Goal: Transaction & Acquisition: Download file/media

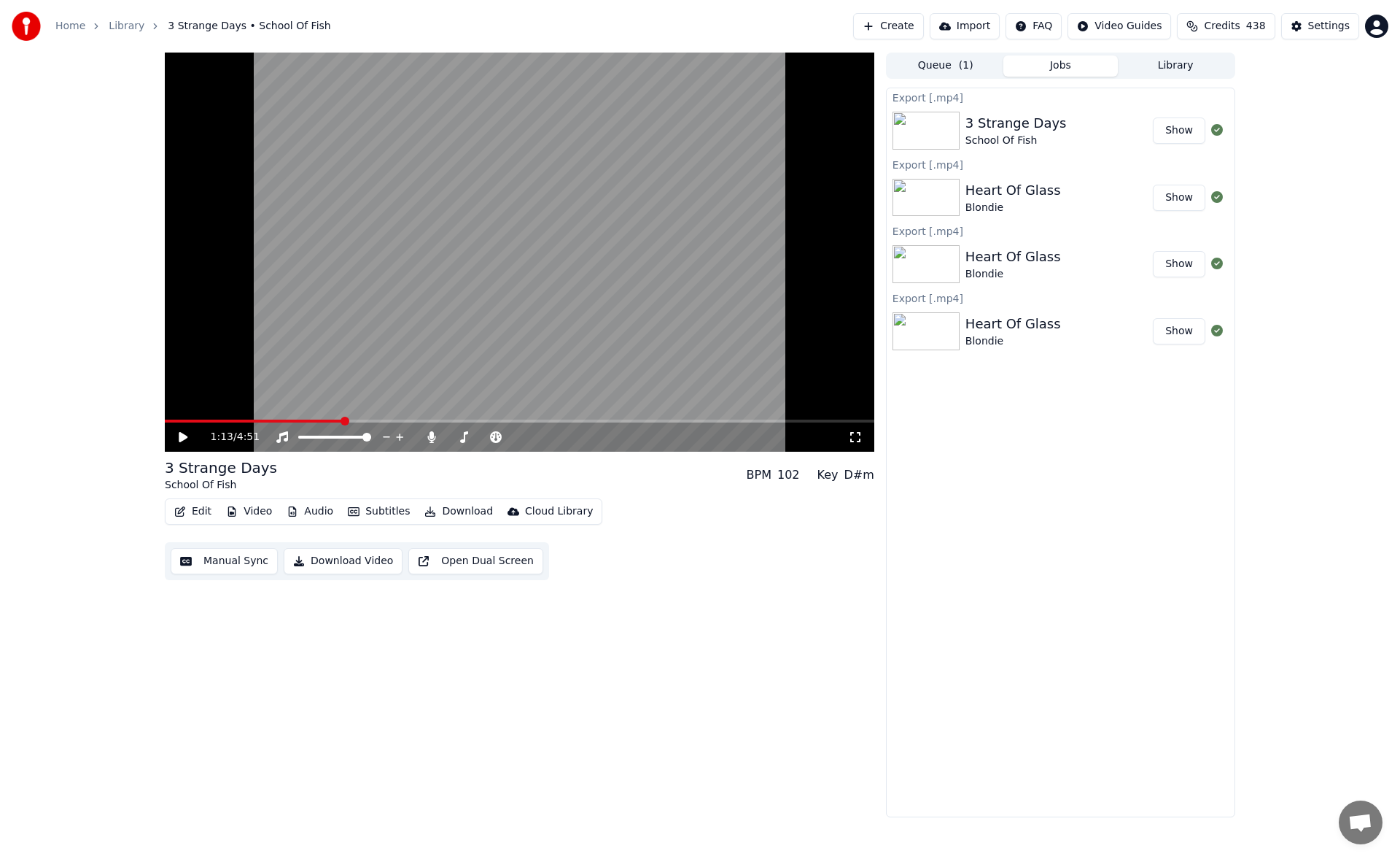
click at [46, 631] on div "1:13 / 4:51 3 Strange Days School Of Fish BPM 102 Key D#m Edit Video Audio Subt…" at bounding box center [700, 434] width 1400 height 764
click at [178, 440] on icon at bounding box center [194, 437] width 34 height 11
click at [429, 433] on icon at bounding box center [431, 437] width 8 height 11
click at [429, 433] on icon at bounding box center [432, 437] width 15 height 11
click at [477, 438] on span at bounding box center [477, 436] width 8 height 8
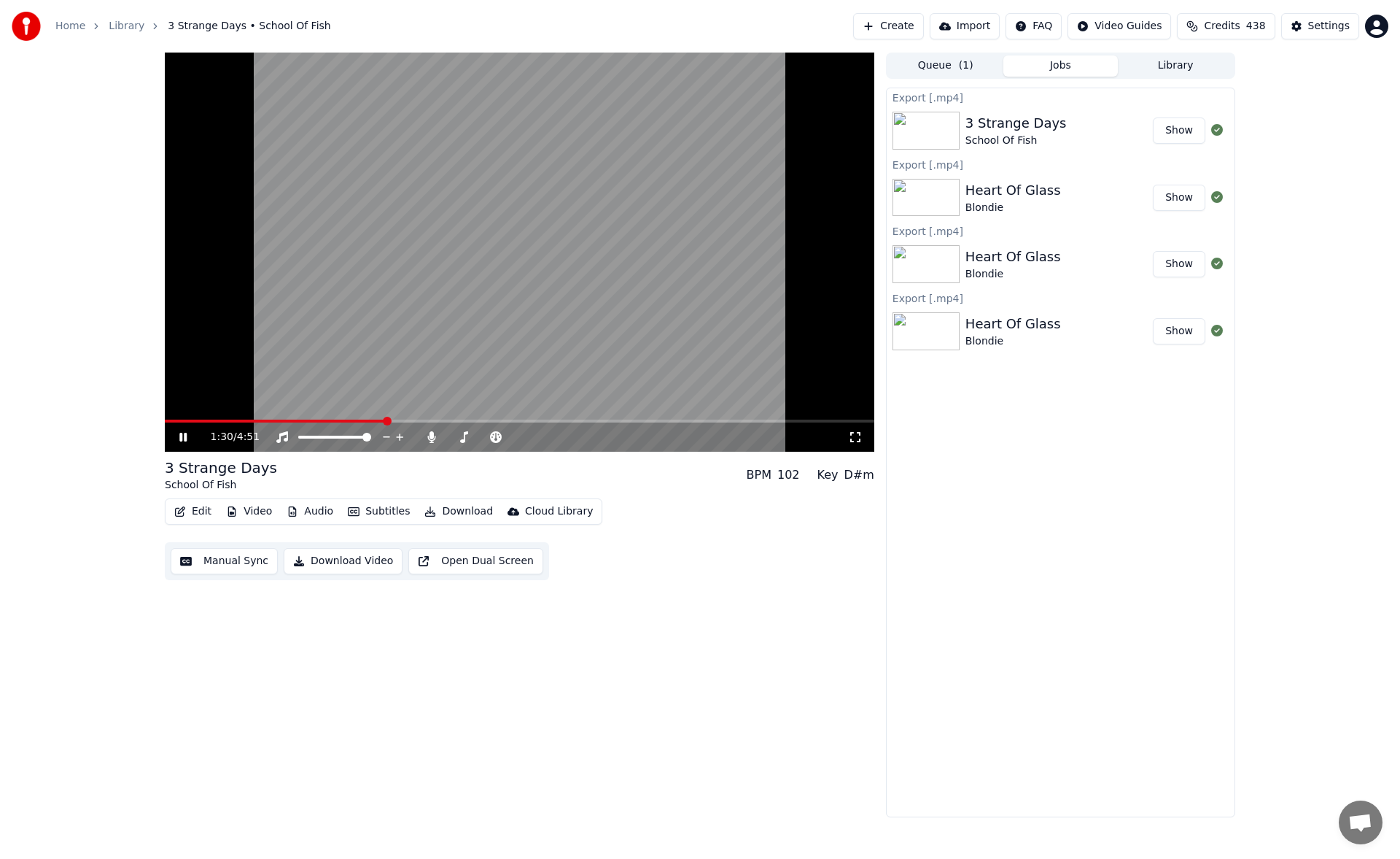
click at [187, 441] on icon at bounding box center [194, 437] width 34 height 11
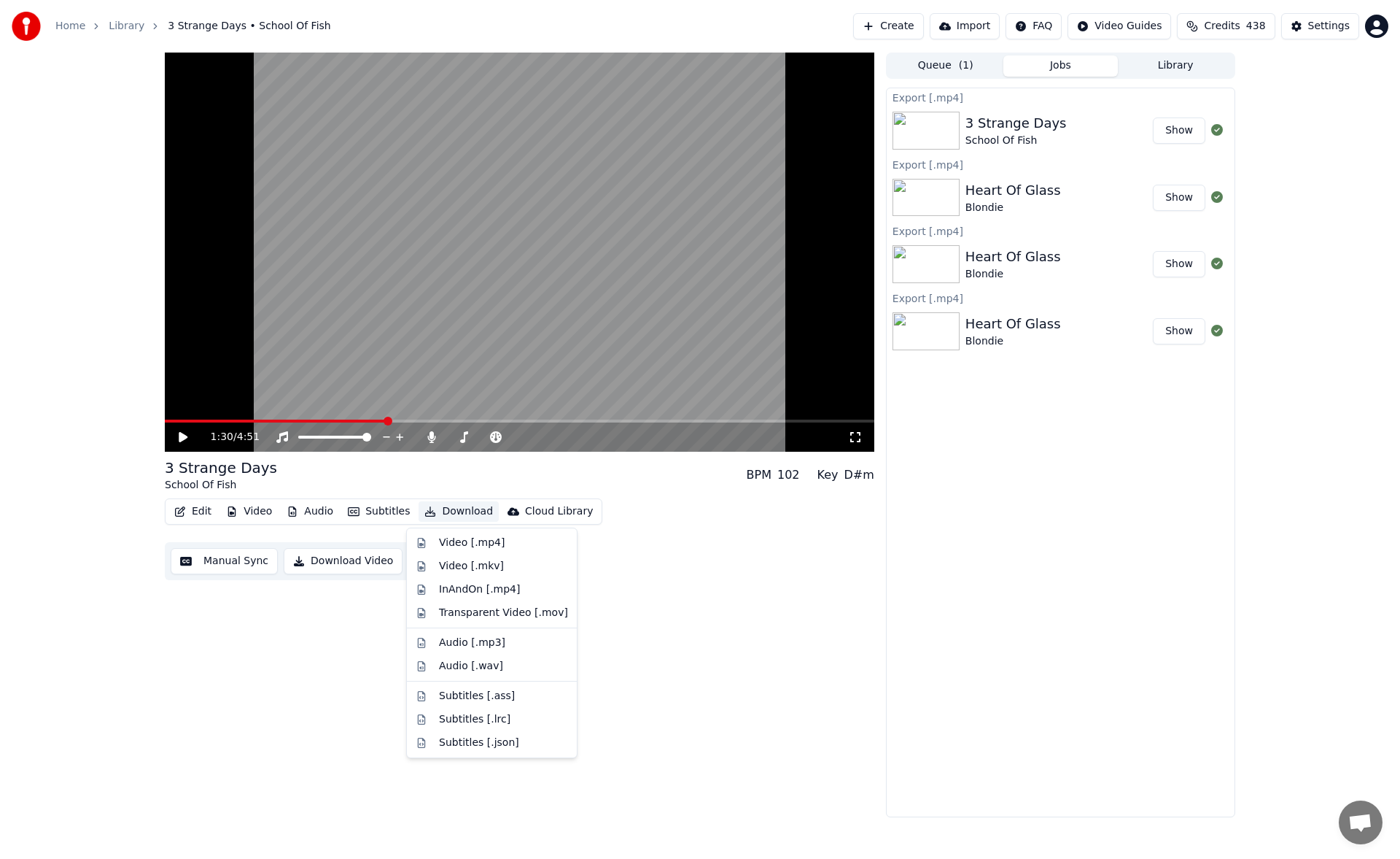
click at [468, 511] on button "Download" at bounding box center [459, 511] width 80 height 21
click at [480, 534] on div "Video [.mp4]" at bounding box center [491, 542] width 164 height 23
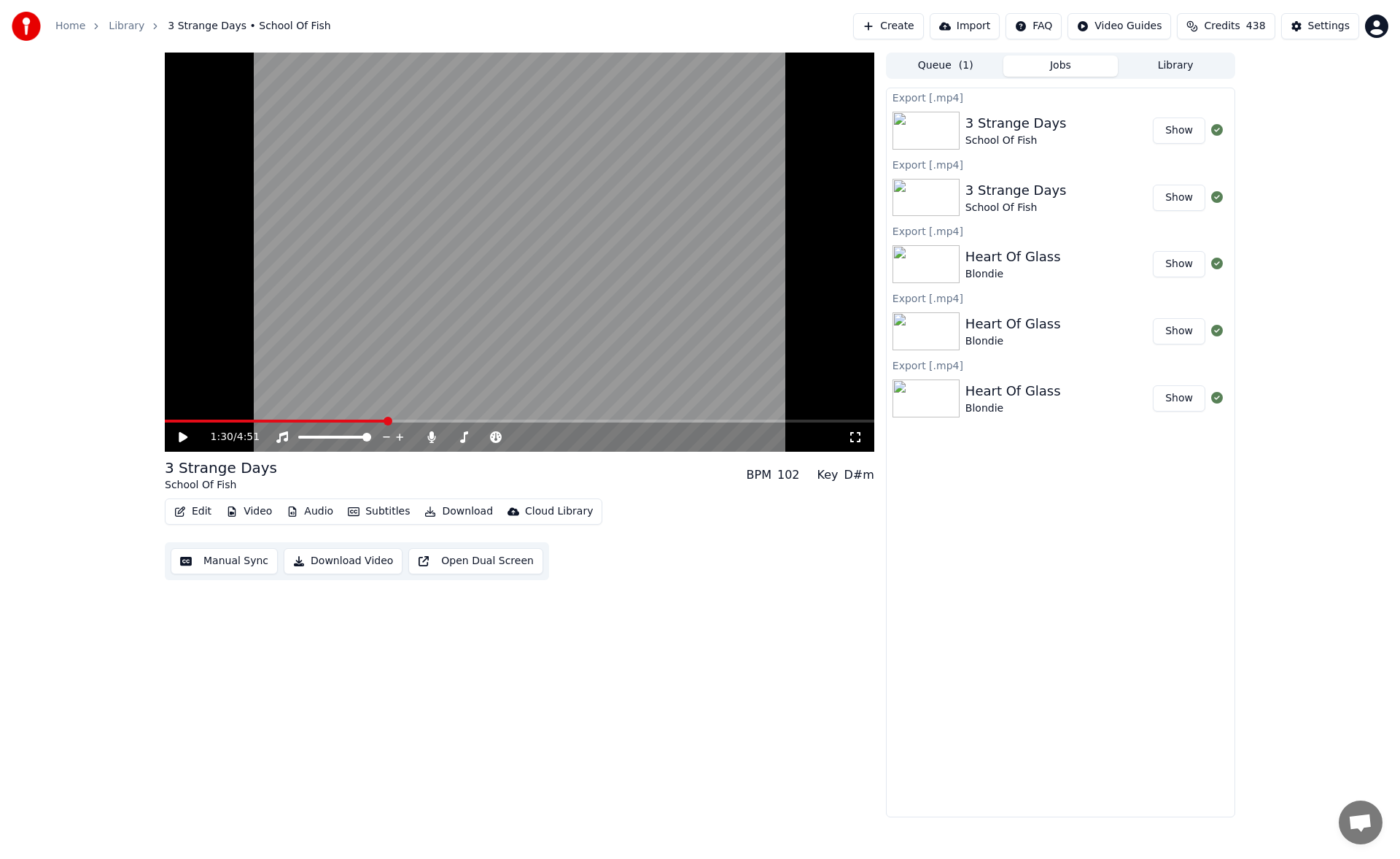
click at [179, 442] on icon at bounding box center [182, 436] width 8 height 10
click at [458, 432] on span at bounding box center [459, 436] width 8 height 8
click at [441, 421] on span at bounding box center [519, 420] width 709 height 3
click at [448, 437] on span at bounding box center [452, 436] width 8 height 8
click at [188, 434] on icon at bounding box center [194, 437] width 34 height 11
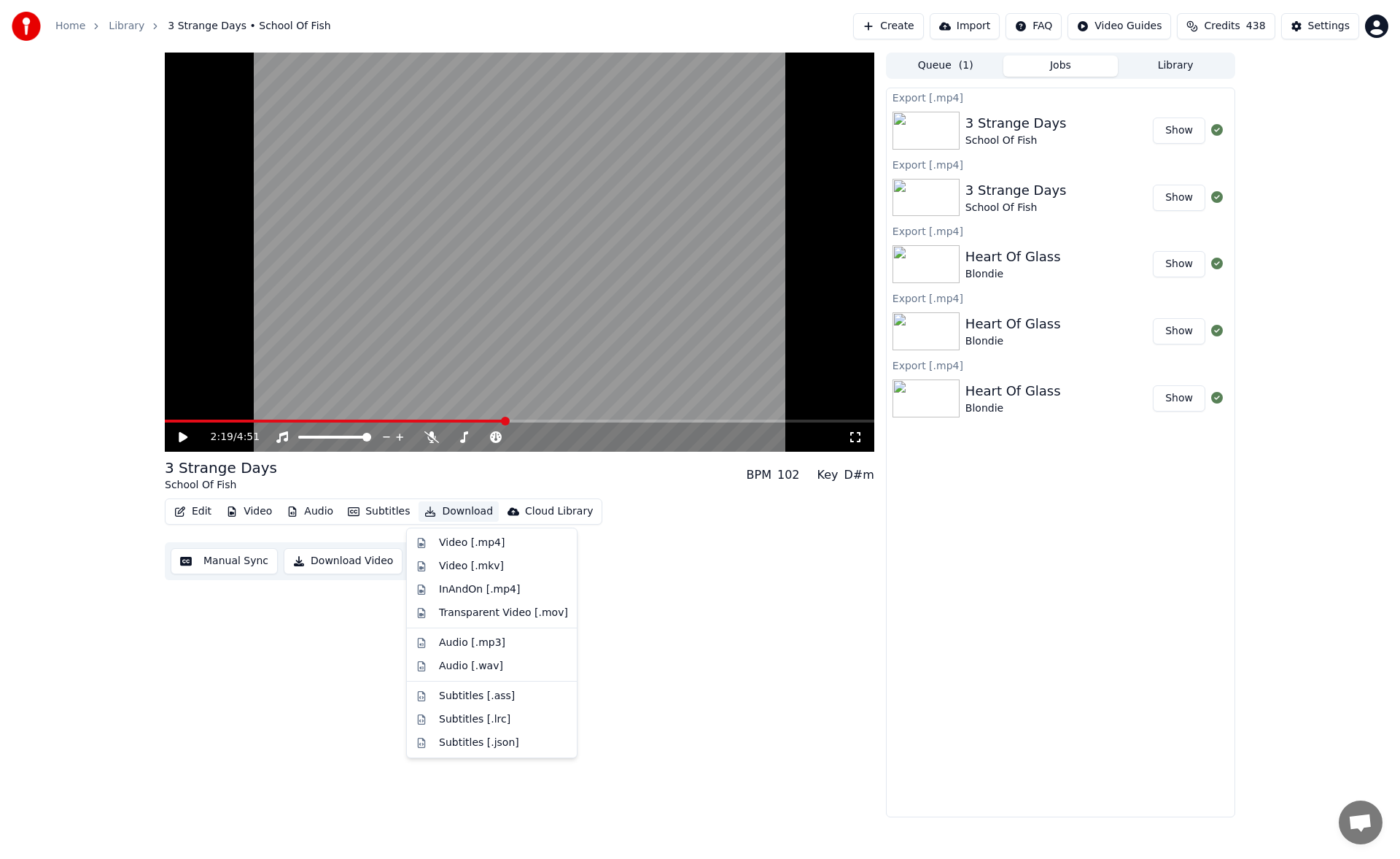
click at [444, 506] on button "Download" at bounding box center [459, 511] width 80 height 21
click at [480, 542] on div "Video [.mp4]" at bounding box center [472, 543] width 66 height 15
